Goal: Task Accomplishment & Management: Manage account settings

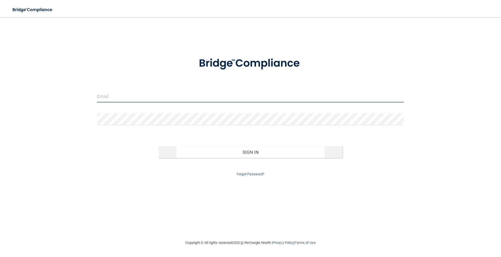
type input "[EMAIL_ADDRESS][DOMAIN_NAME]"
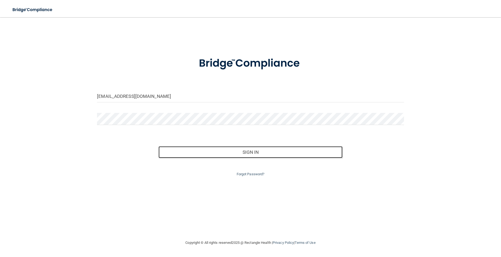
drag, startPoint x: 232, startPoint y: 148, endPoint x: 273, endPoint y: 188, distance: 57.0
click at [232, 148] on button "Sign In" at bounding box center [250, 152] width 184 height 12
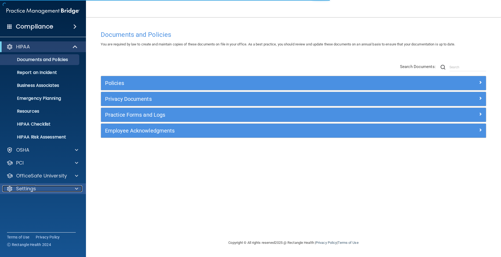
click at [44, 186] on div "Settings" at bounding box center [35, 188] width 67 height 6
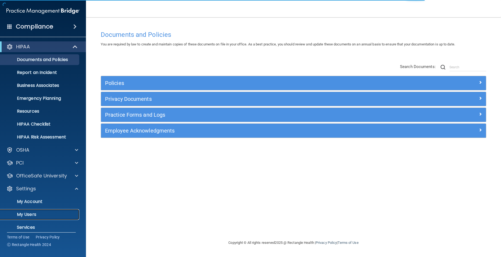
click at [31, 215] on p "My Users" at bounding box center [39, 214] width 73 height 5
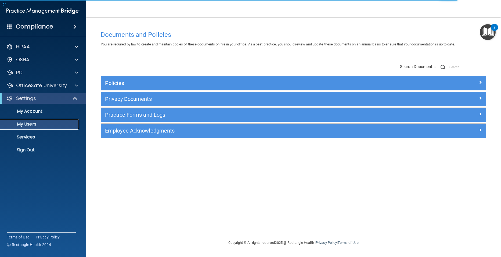
select select "20"
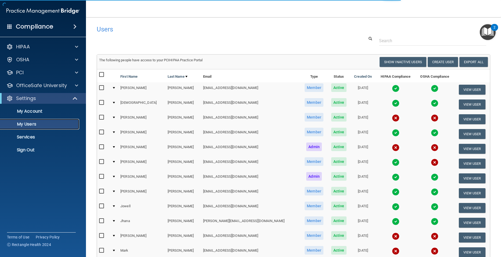
click at [42, 125] on p "My Users" at bounding box center [39, 123] width 73 height 5
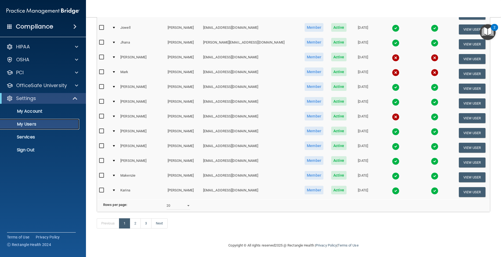
scroll to position [188, 0]
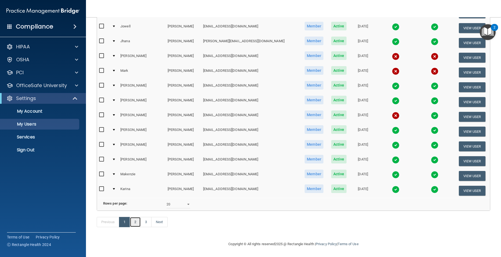
click at [134, 220] on link "2" at bounding box center [135, 222] width 11 height 10
select select "20"
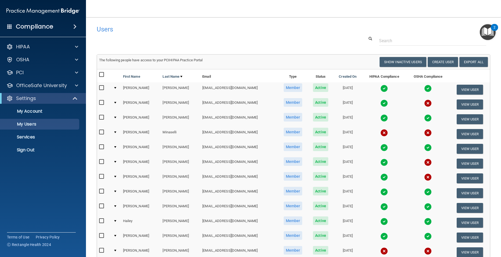
click at [102, 132] on input "checkbox" at bounding box center [102, 132] width 6 height 4
checkbox input "true"
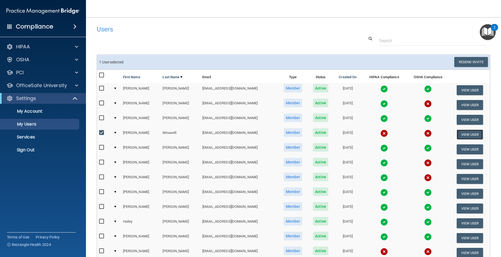
click at [457, 136] on button "View User" at bounding box center [470, 134] width 27 height 10
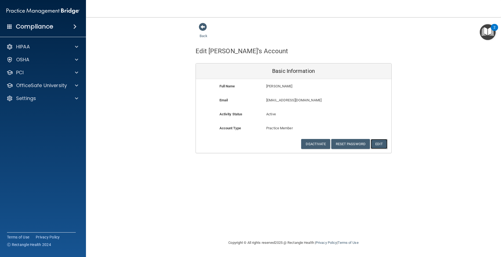
click at [376, 145] on button "Edit" at bounding box center [379, 144] width 16 height 10
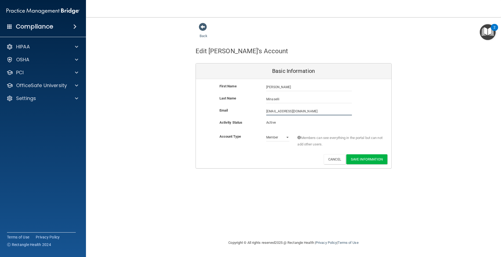
drag, startPoint x: 309, startPoint y: 109, endPoint x: 255, endPoint y: 109, distance: 54.0
click at [255, 109] on div "Email [EMAIL_ADDRESS][DOMAIN_NAME] [EMAIL_ADDRESS][DOMAIN_NAME]" at bounding box center [294, 111] width 196 height 8
type input "[EMAIL_ADDRESS][DOMAIN_NAME]"
click at [356, 160] on button "Save Information" at bounding box center [366, 159] width 41 height 10
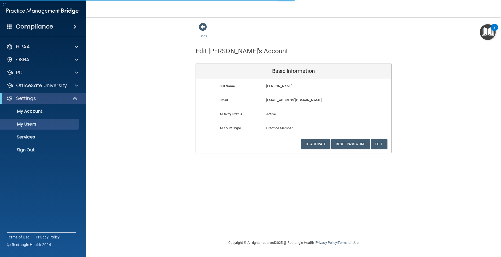
select select "20"
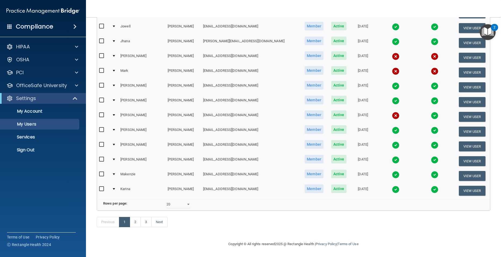
scroll to position [208, 0]
click at [136, 222] on link "2" at bounding box center [135, 222] width 11 height 10
select select "20"
